Goal: Task Accomplishment & Management: Manage account settings

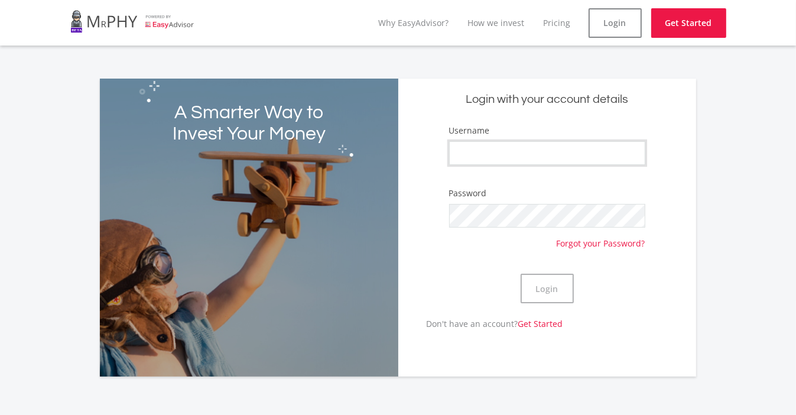
click at [524, 155] on input "Username" at bounding box center [547, 153] width 196 height 24
type input "Jabulani101"
click at [549, 284] on button "Login" at bounding box center [547, 289] width 53 height 30
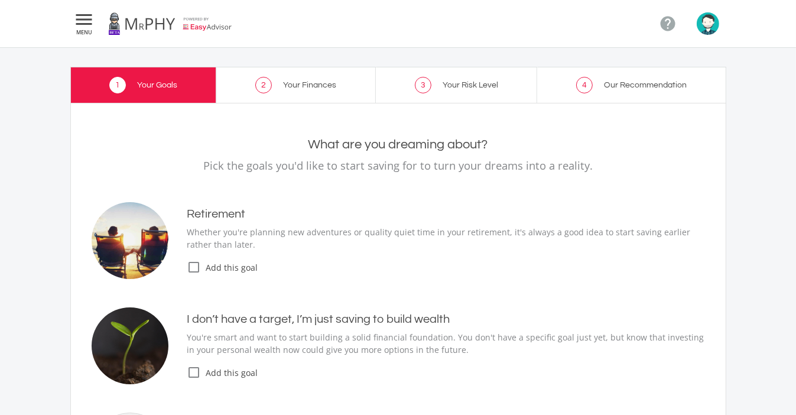
click at [319, 76] on link "2 Your Finances" at bounding box center [296, 85] width 160 height 36
click at [309, 81] on span "Your Finances" at bounding box center [309, 85] width 53 height 8
click at [614, 86] on span "Our Recommendation" at bounding box center [645, 85] width 83 height 8
click at [76, 18] on icon "" at bounding box center [84, 19] width 21 height 14
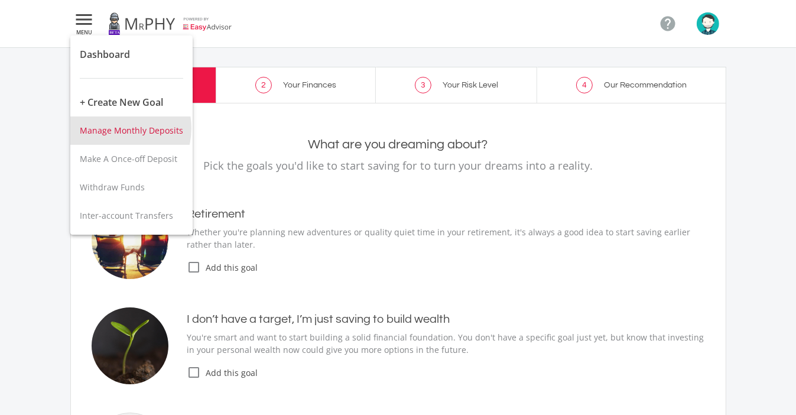
click at [118, 128] on span "Manage Monthly Deposits" at bounding box center [131, 130] width 103 height 11
